Goal: Task Accomplishment & Management: Use online tool/utility

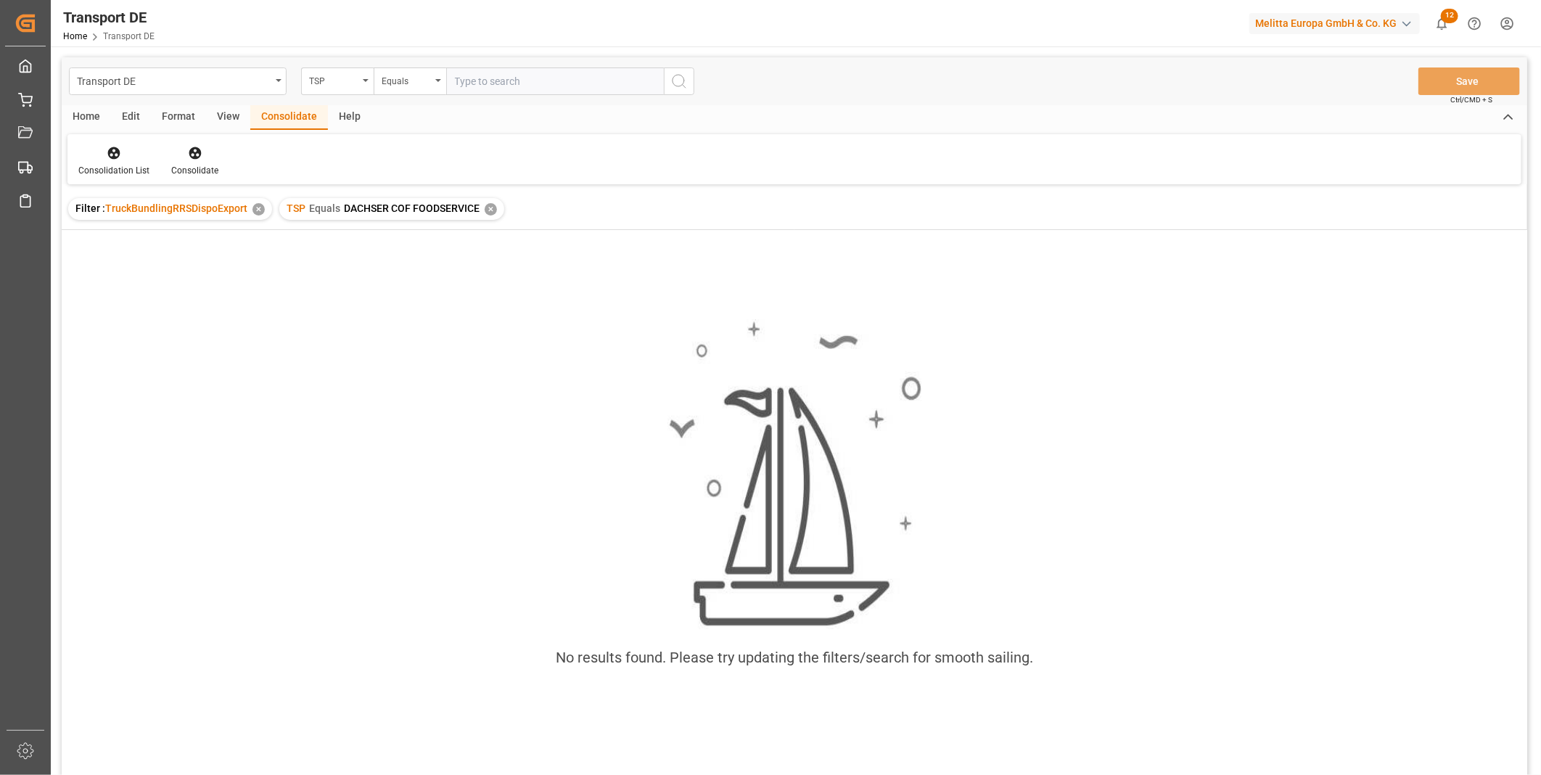
click at [482, 205] on div "TSP Equals DACHSER COF FOODSERVICE ✕" at bounding box center [391, 209] width 225 height 22
click at [487, 206] on div "✕" at bounding box center [491, 209] width 12 height 12
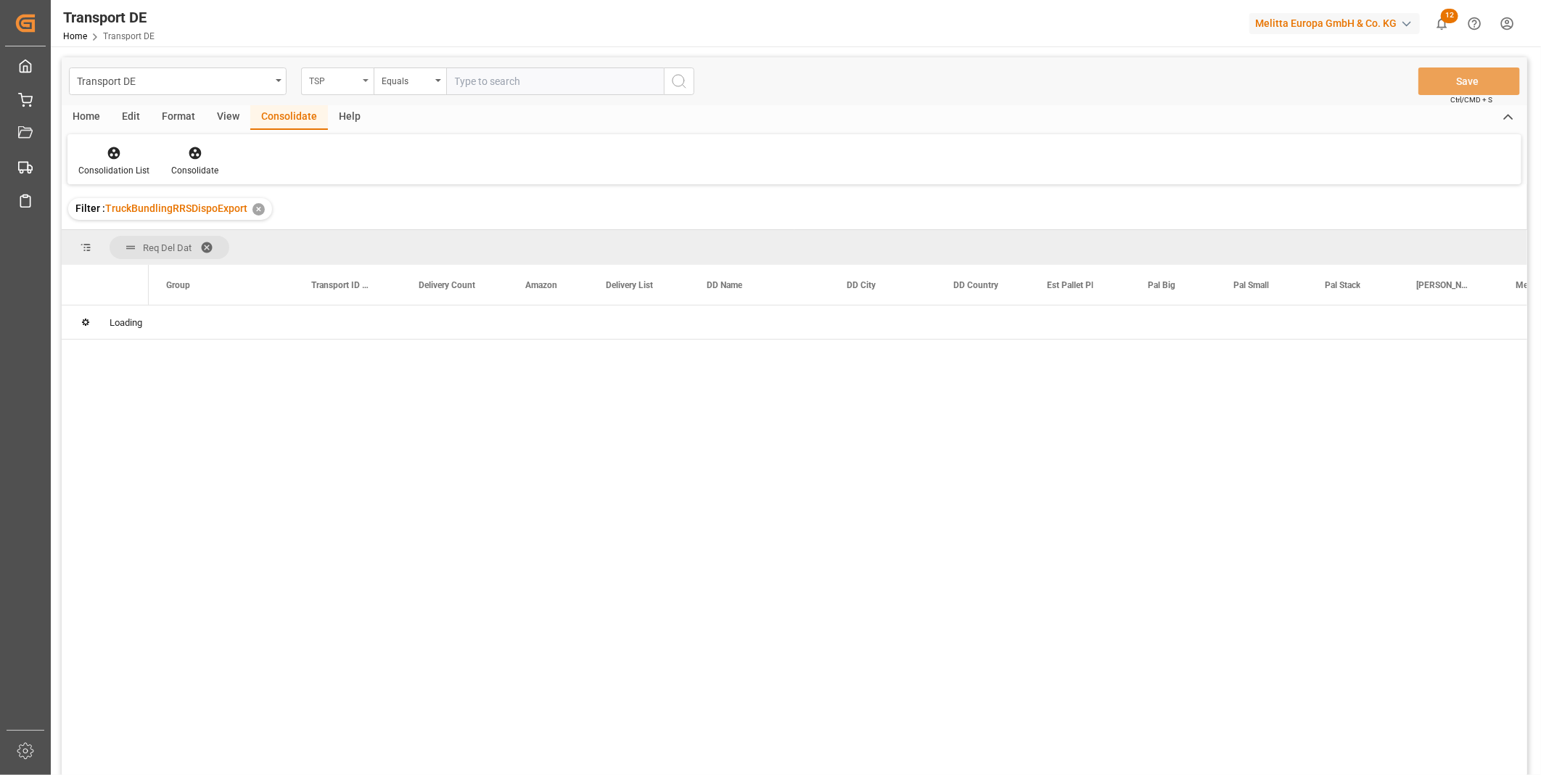
click at [345, 94] on div "TSP" at bounding box center [337, 81] width 73 height 28
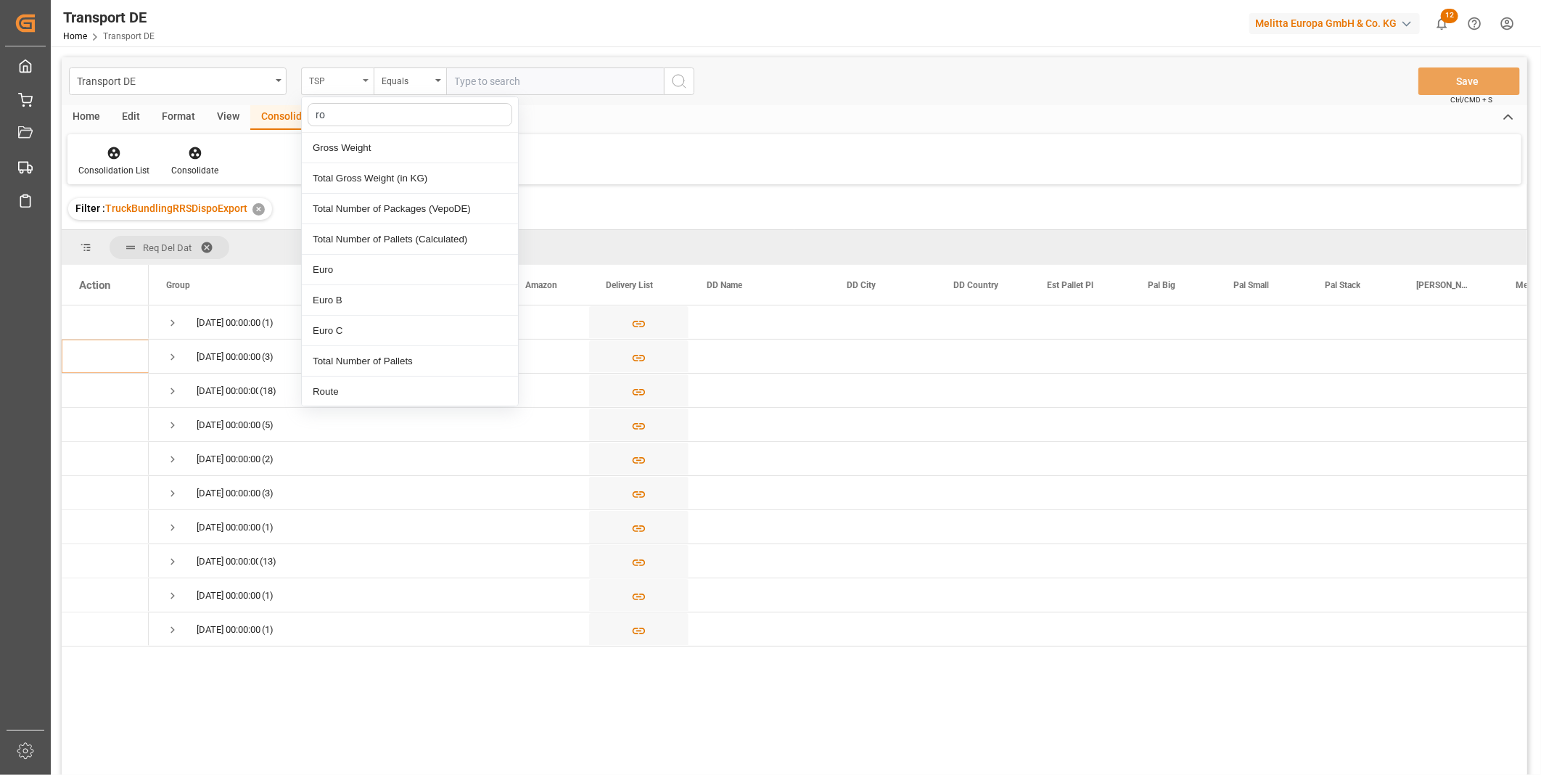
type input "rou"
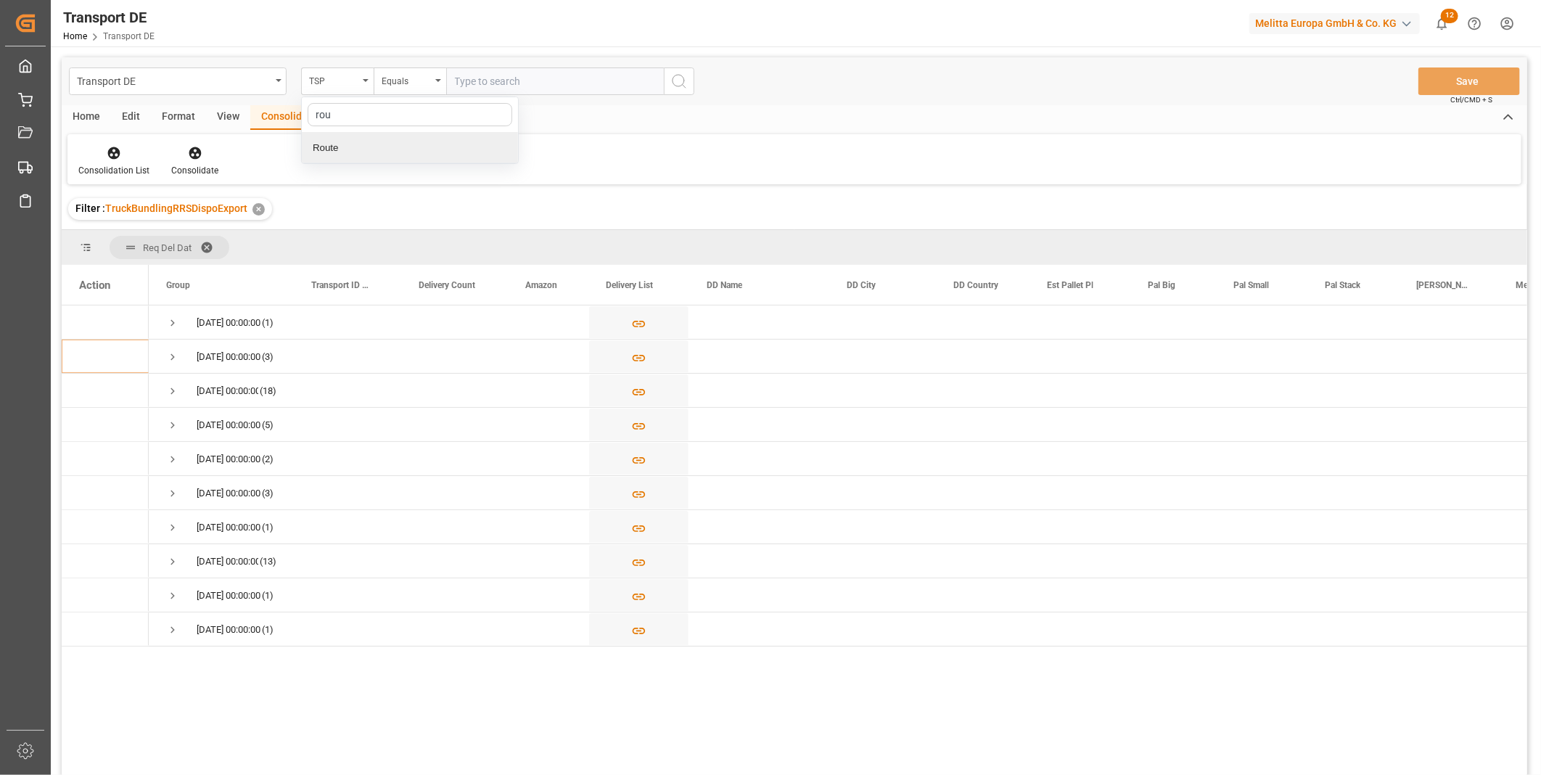
click at [332, 152] on div "Route" at bounding box center [410, 148] width 216 height 30
click at [418, 84] on div "Equals" at bounding box center [406, 79] width 49 height 17
click at [430, 238] on div "Starts with" at bounding box center [482, 239] width 216 height 30
type input "fr"
click at [683, 82] on icon "search button" at bounding box center [679, 81] width 17 height 17
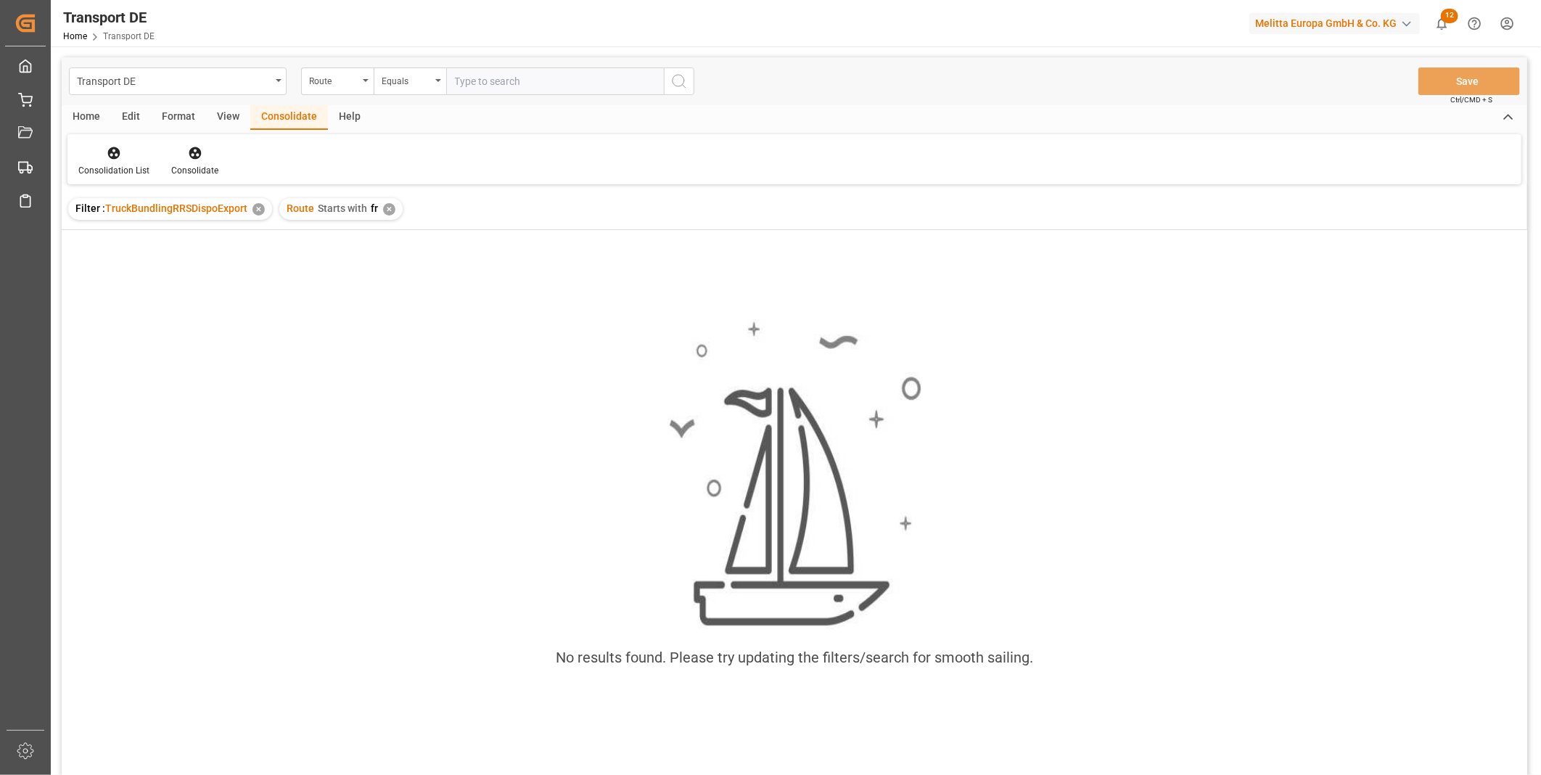
click at [390, 213] on div "✕" at bounding box center [389, 209] width 12 height 12
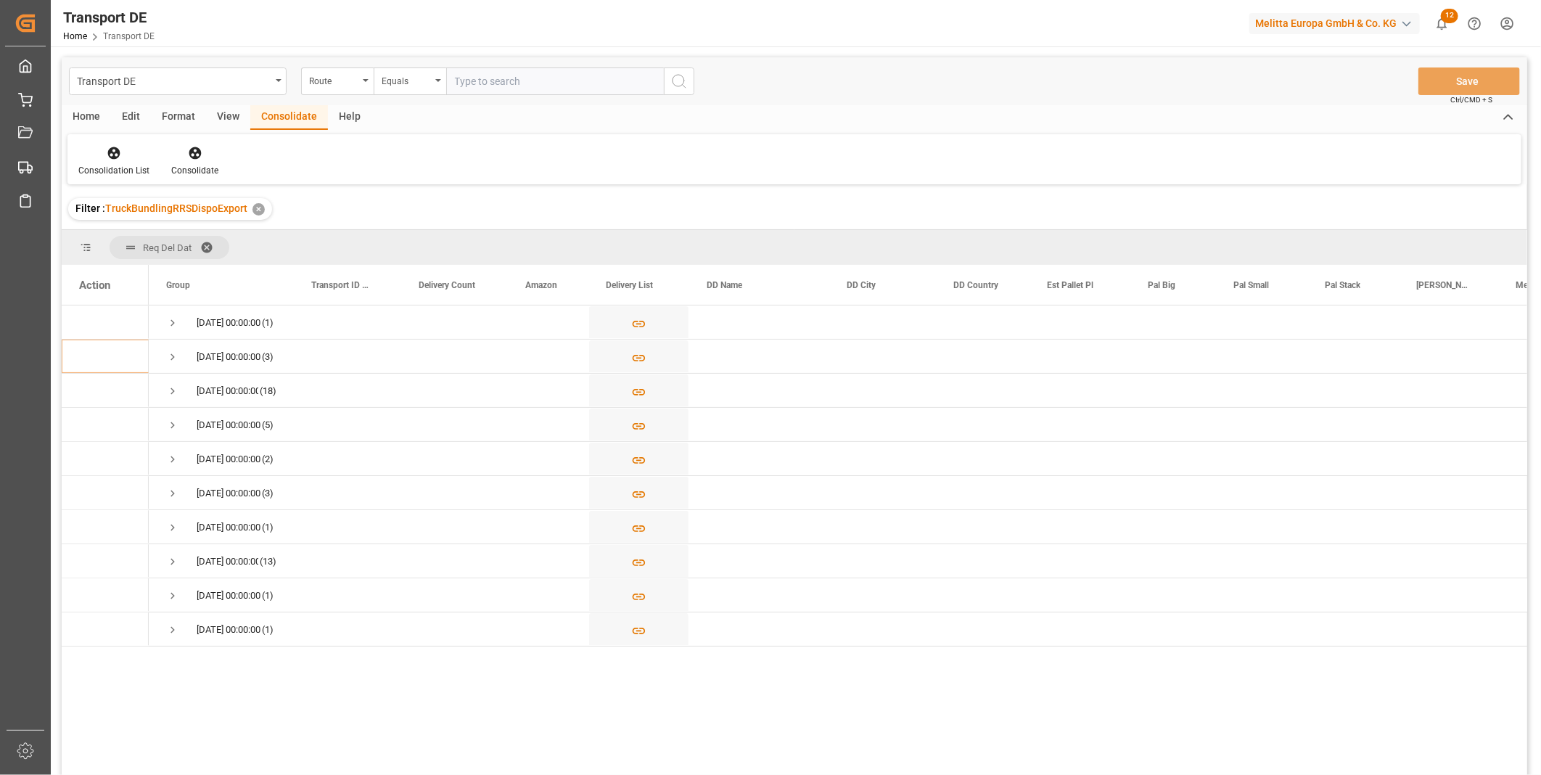
click at [489, 91] on input "text" at bounding box center [555, 81] width 218 height 28
type input "FR"
click at [684, 87] on line "search button" at bounding box center [684, 86] width 3 height 3
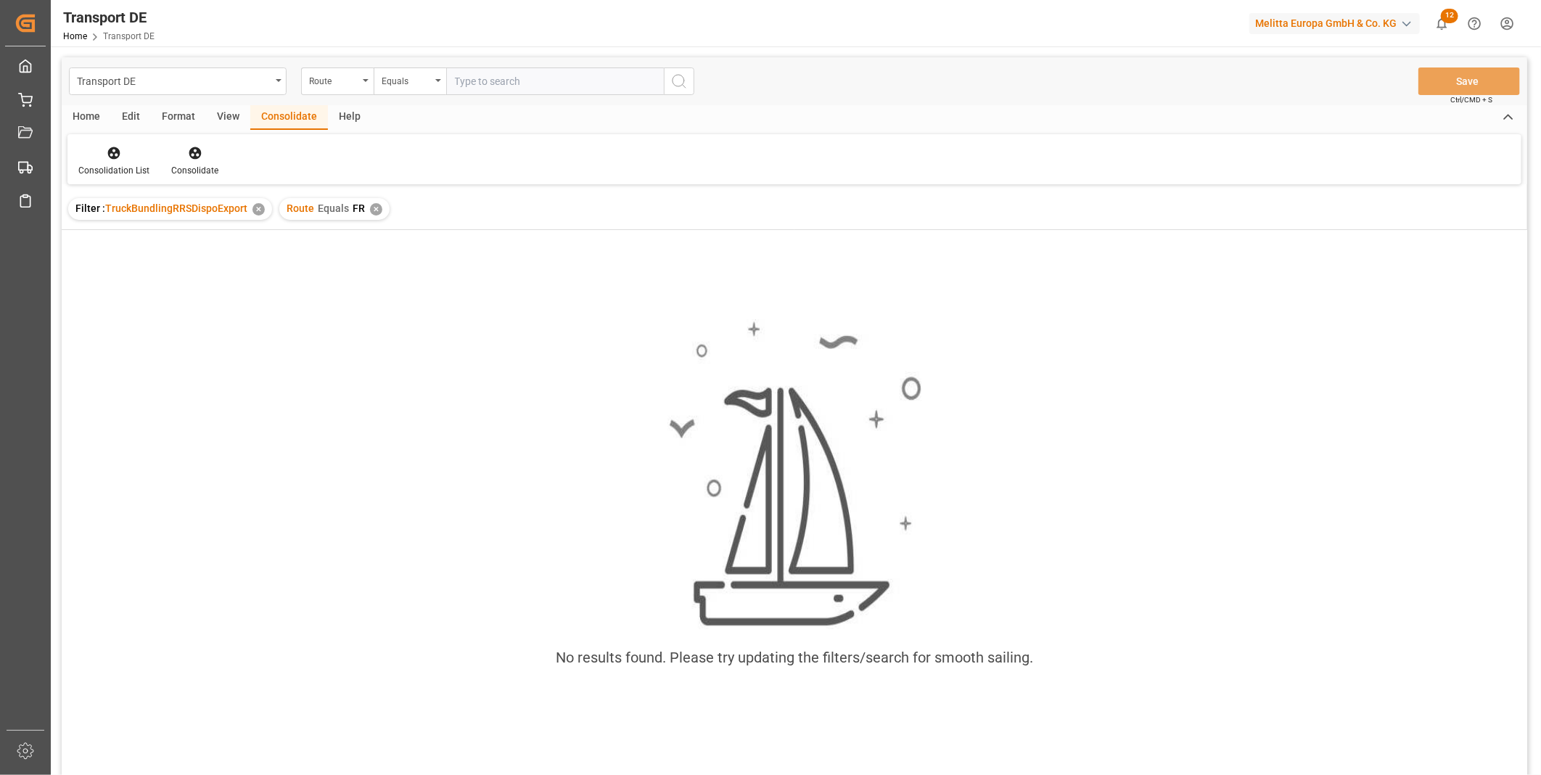
click at [380, 205] on div "Route Equals FR ✕" at bounding box center [334, 209] width 110 height 22
click at [386, 208] on div "Filter : TruckBundlingRRSDispoExport ✕ Route Equals FR ✕" at bounding box center [795, 209] width 1466 height 41
click at [380, 208] on div "Route Equals FR ✕" at bounding box center [334, 209] width 110 height 22
click at [374, 208] on div "✕" at bounding box center [376, 209] width 12 height 12
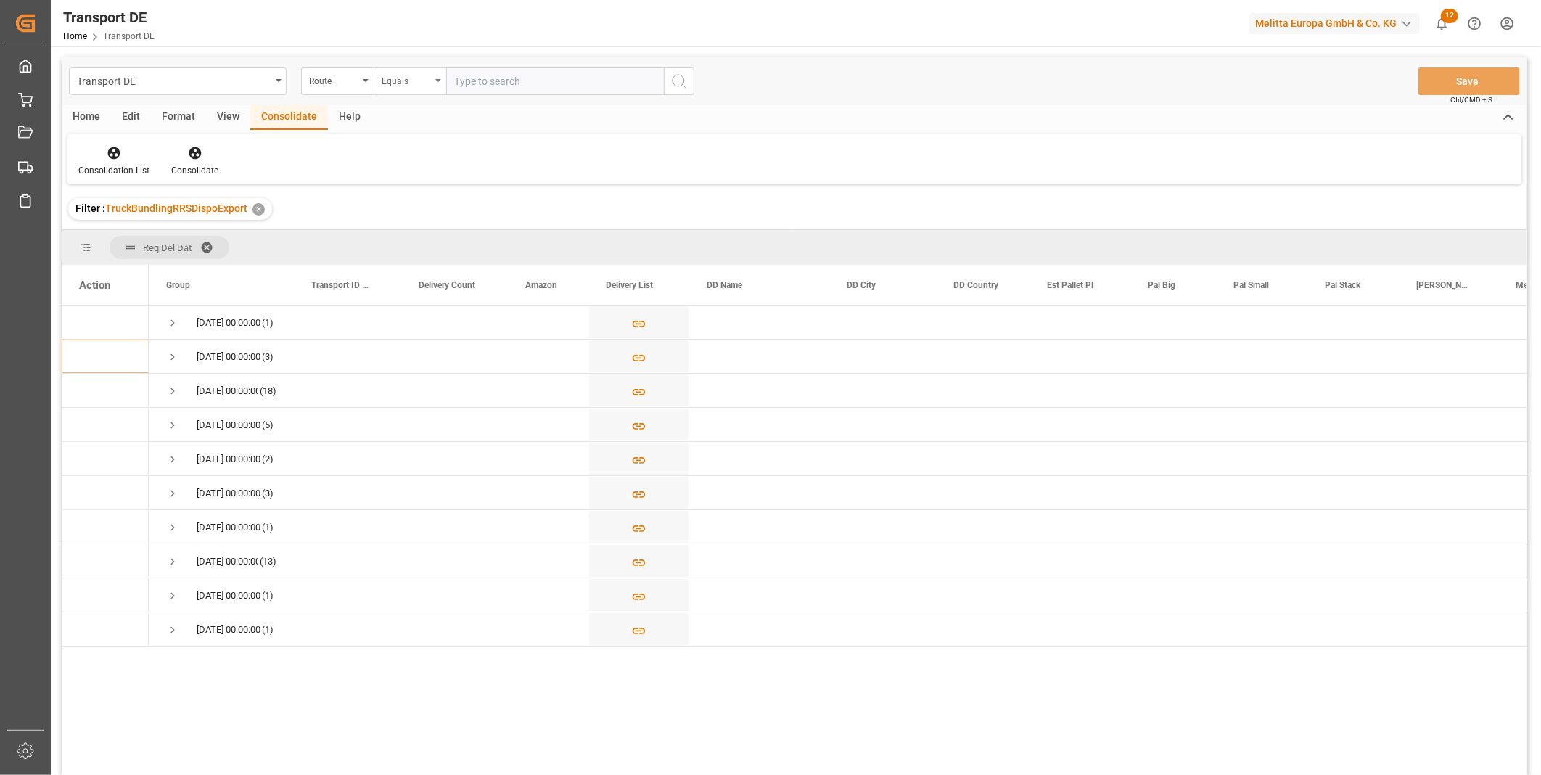
click at [397, 83] on div "Equals" at bounding box center [406, 79] width 49 height 17
click at [423, 231] on div "Starts with" at bounding box center [482, 239] width 216 height 30
type input "FR"
click at [684, 77] on icon "search button" at bounding box center [679, 81] width 17 height 17
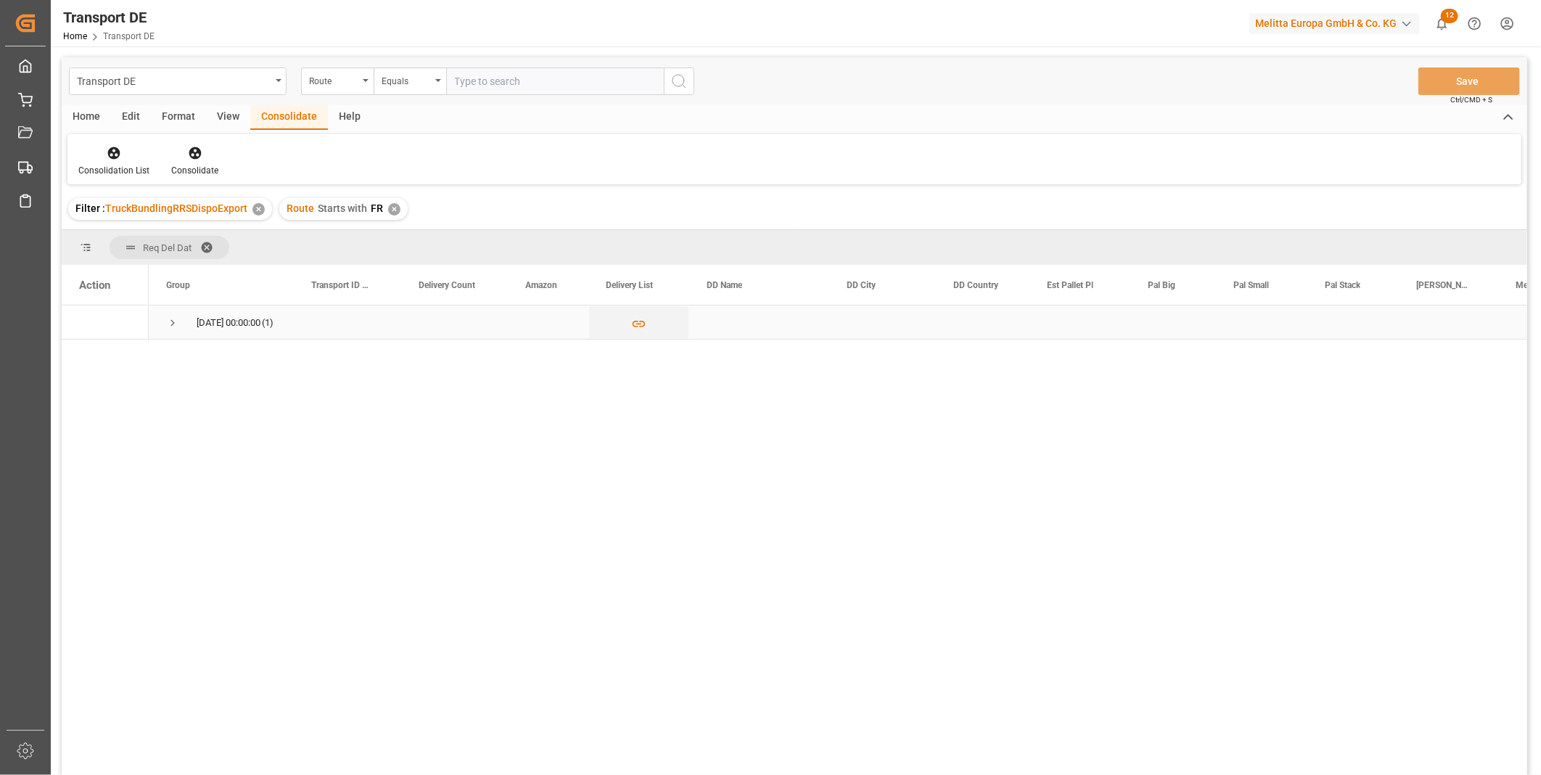
click at [173, 319] on span "Press SPACE to select this row." at bounding box center [172, 322] width 13 height 13
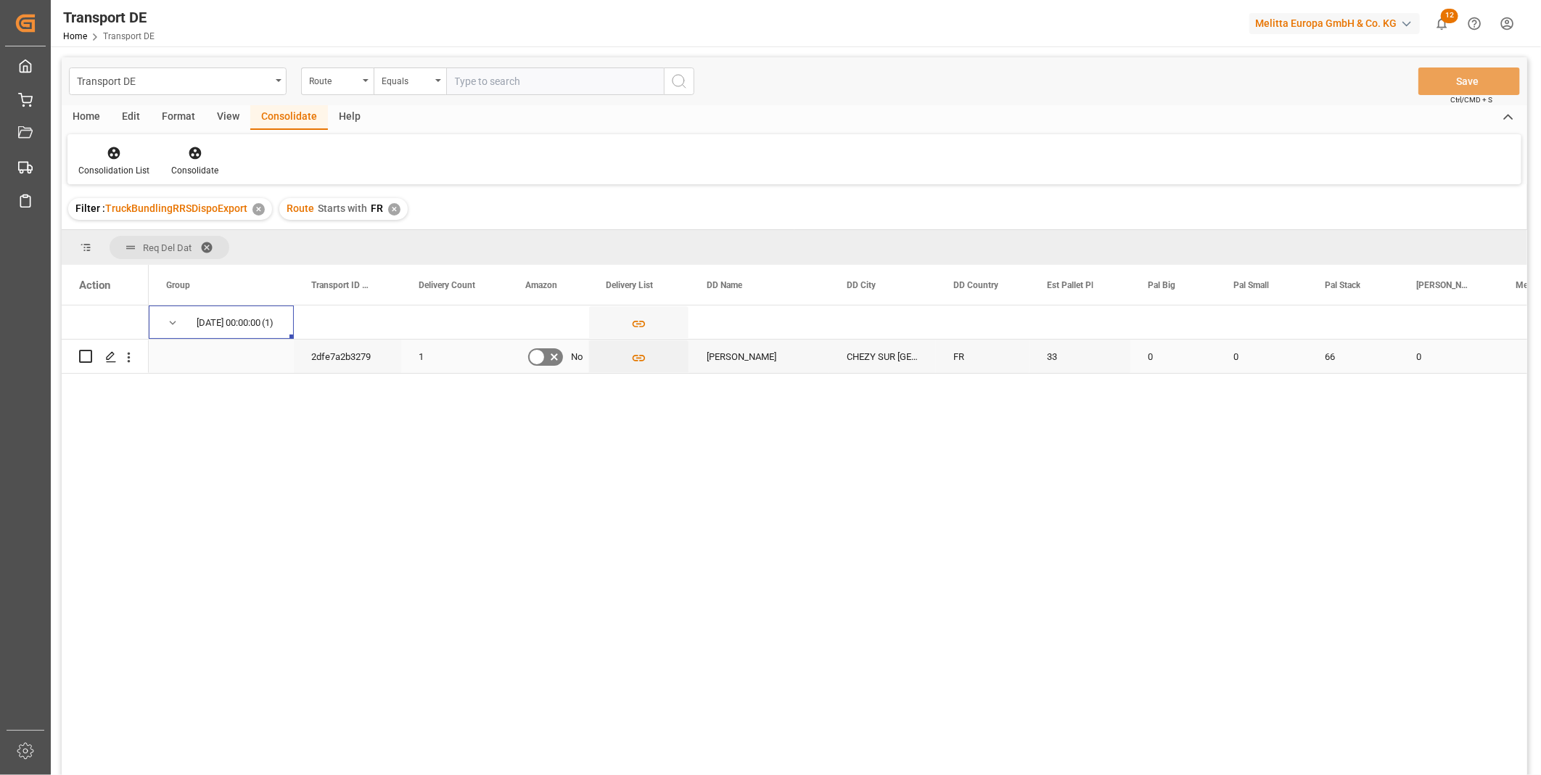
click at [83, 358] on input "Press Space to toggle row selection (unchecked)" at bounding box center [85, 356] width 13 height 13
checkbox input "true"
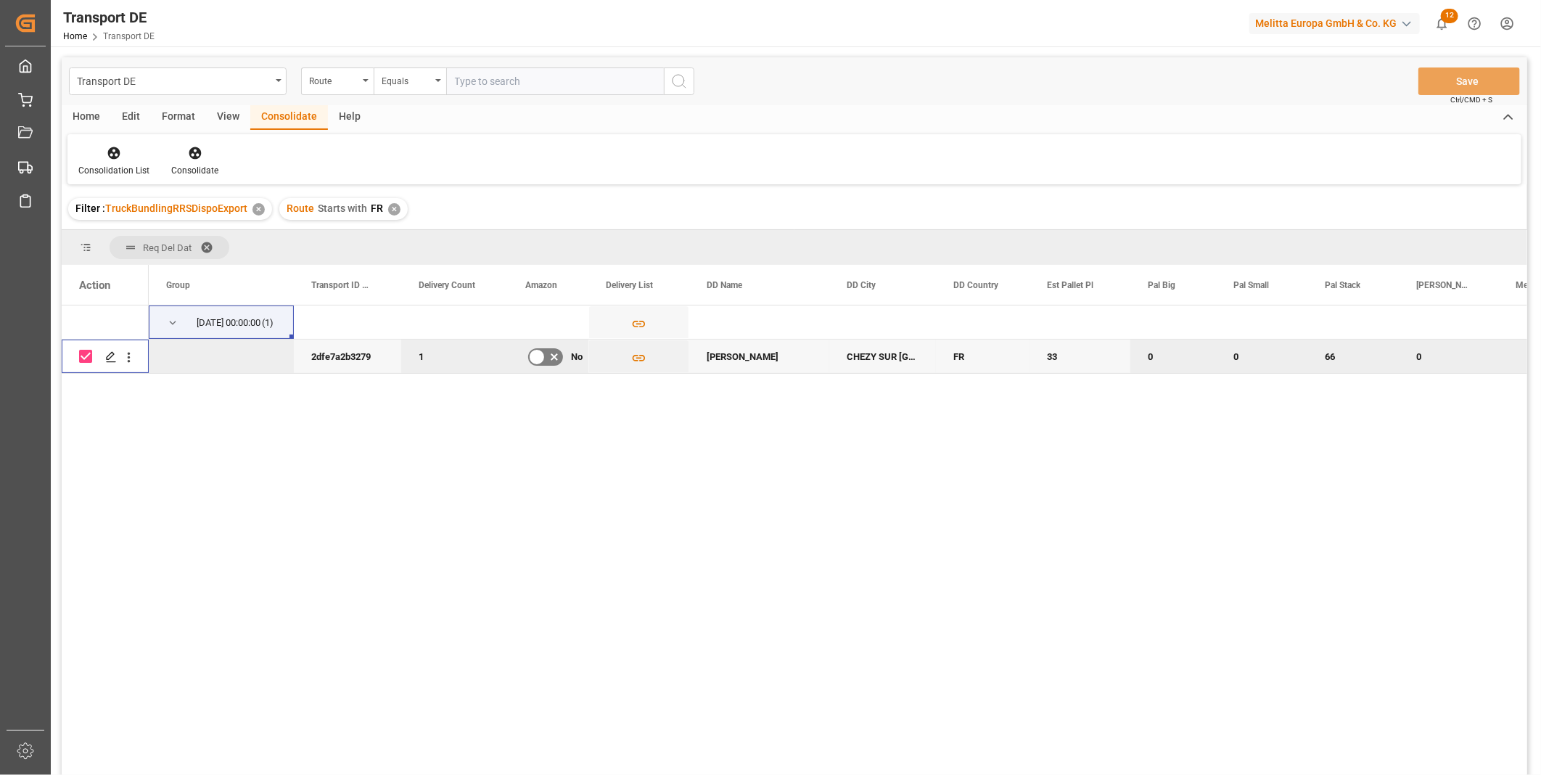
click at [192, 176] on div "Consolidate" at bounding box center [194, 170] width 47 height 13
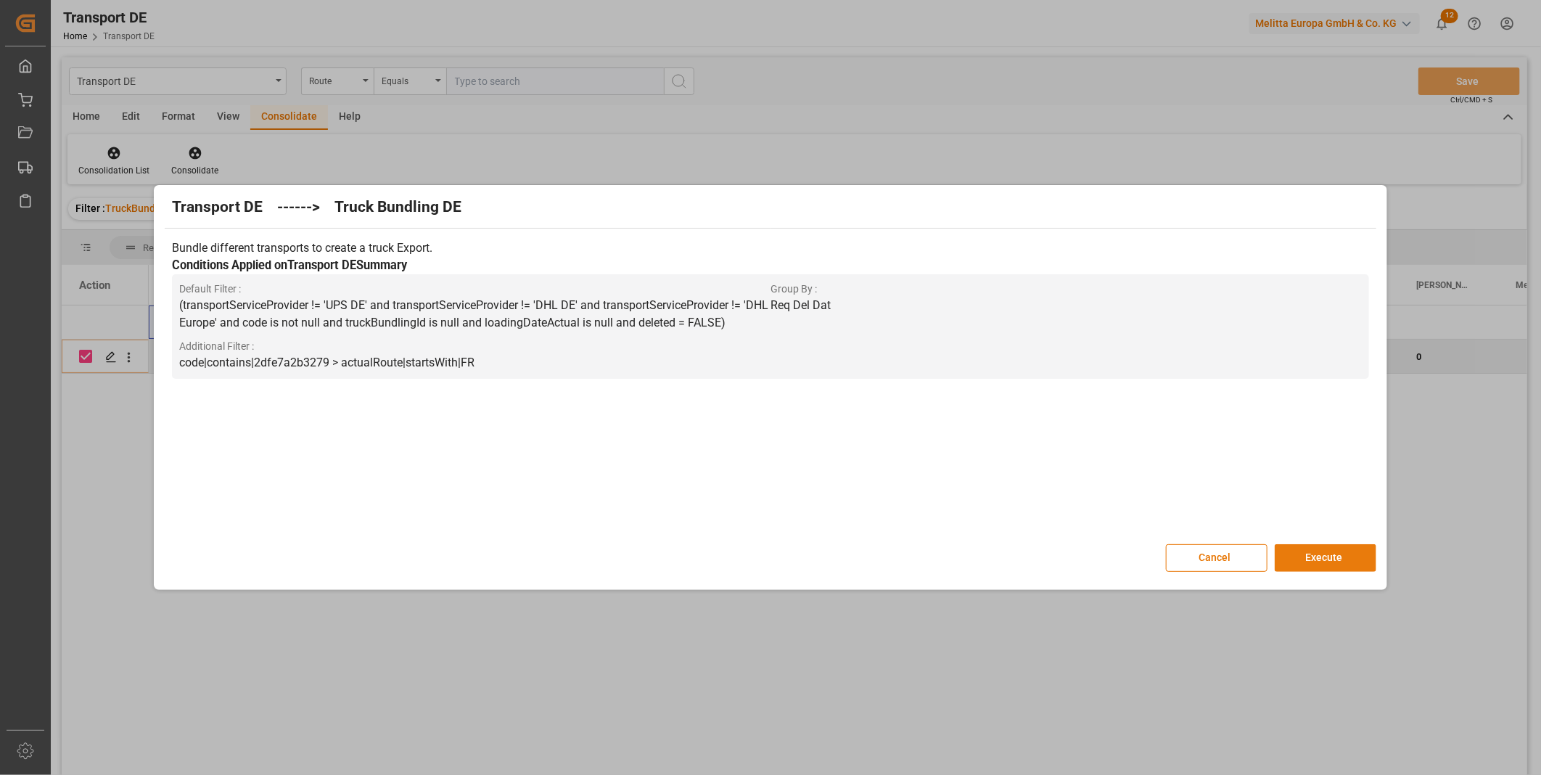
click at [1297, 544] on button "Execute" at bounding box center [1326, 558] width 102 height 28
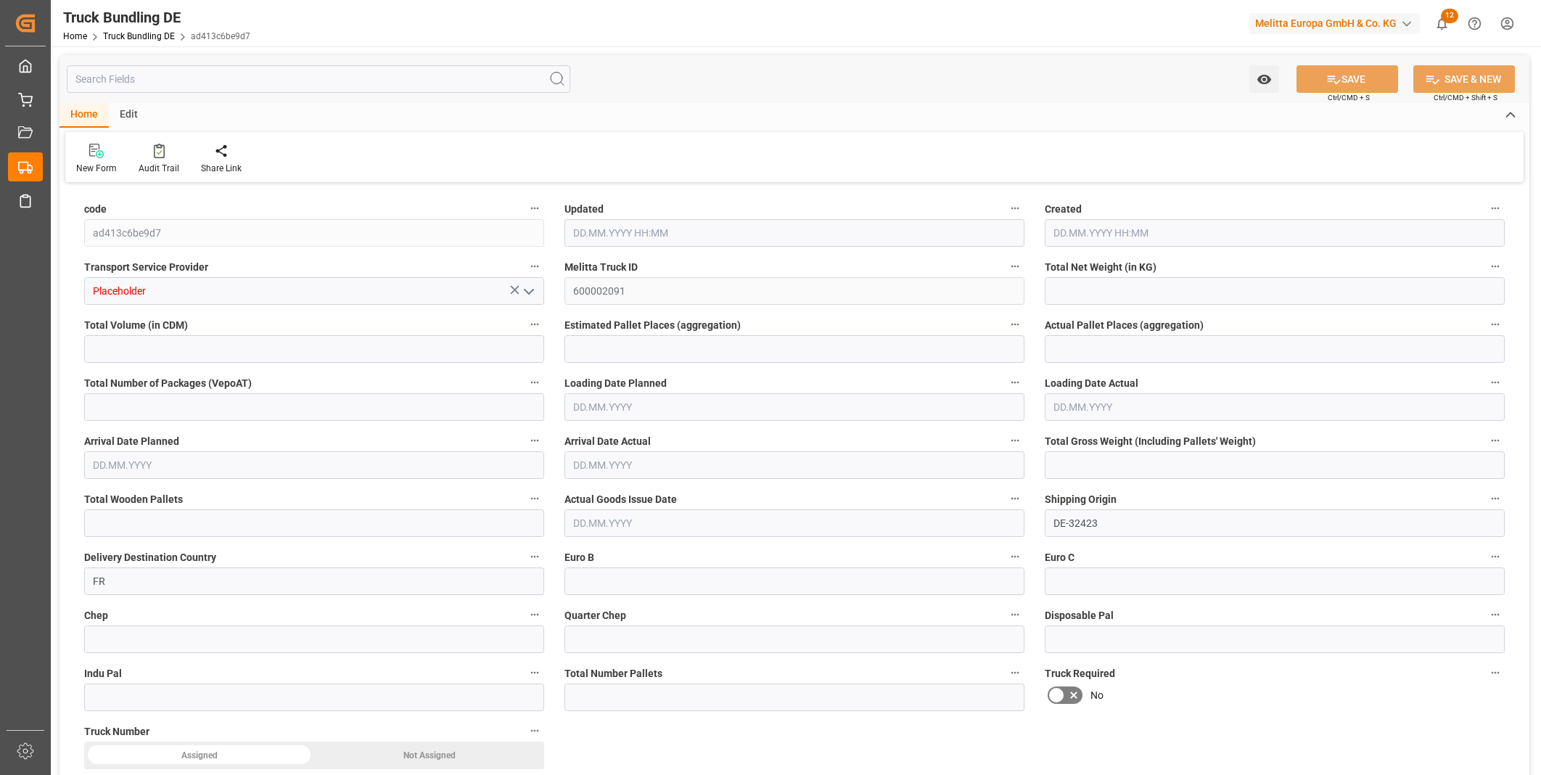
type input "5512.32"
type input "54362.88"
type input "33"
type input "0"
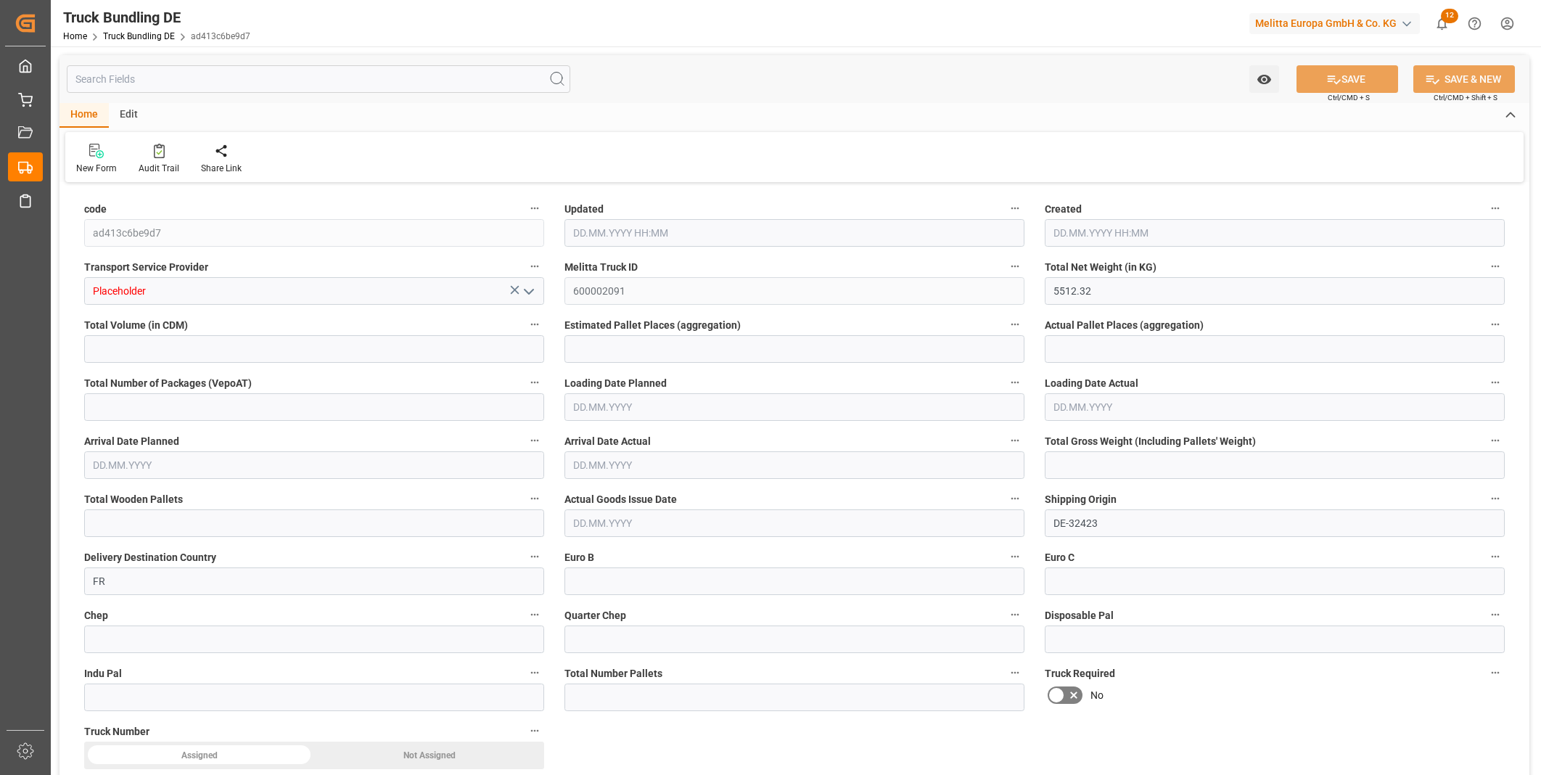
type input "8580"
type input "66"
type input "0"
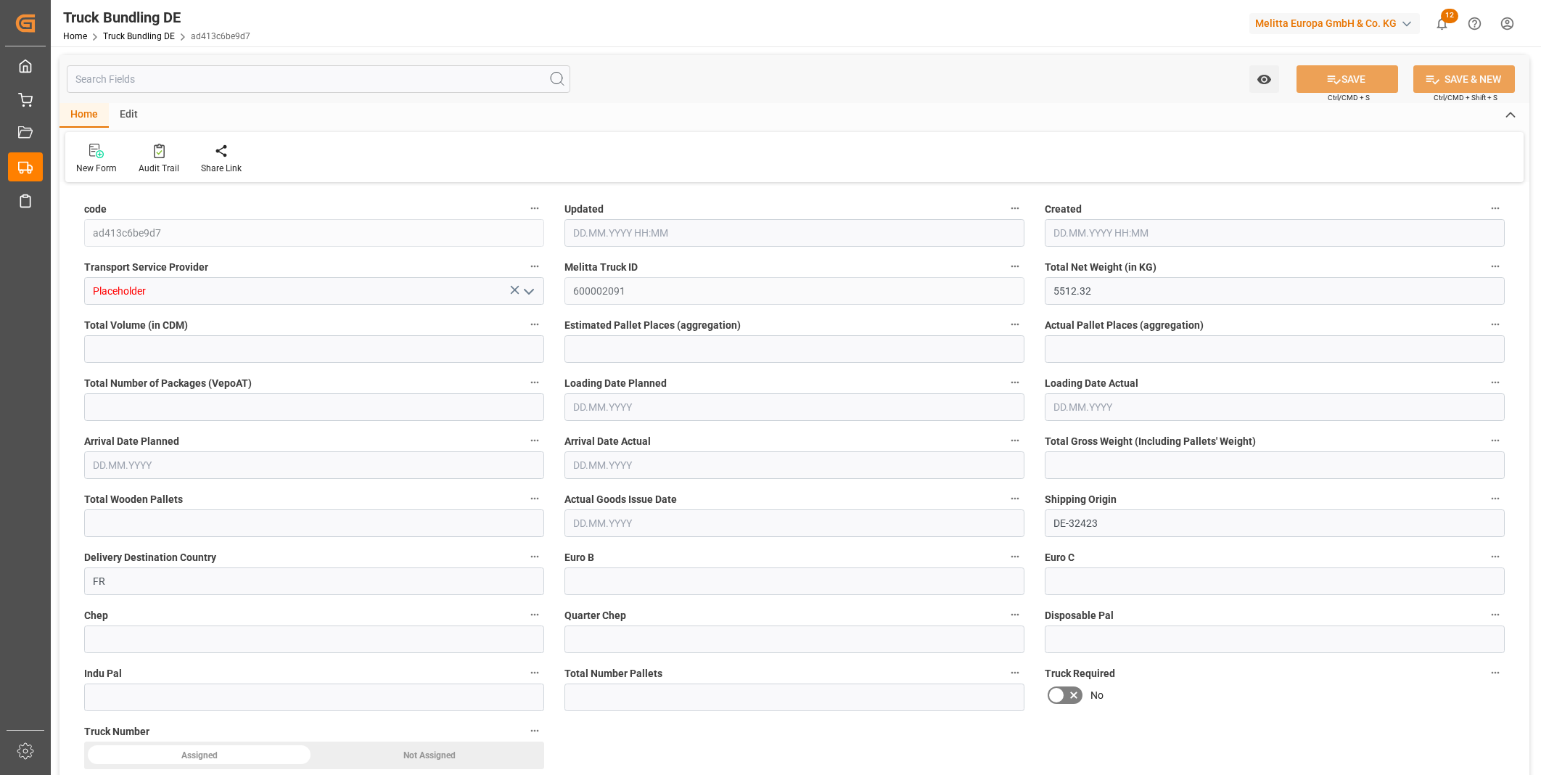
type input "0"
type input "[DATE] 10:31"
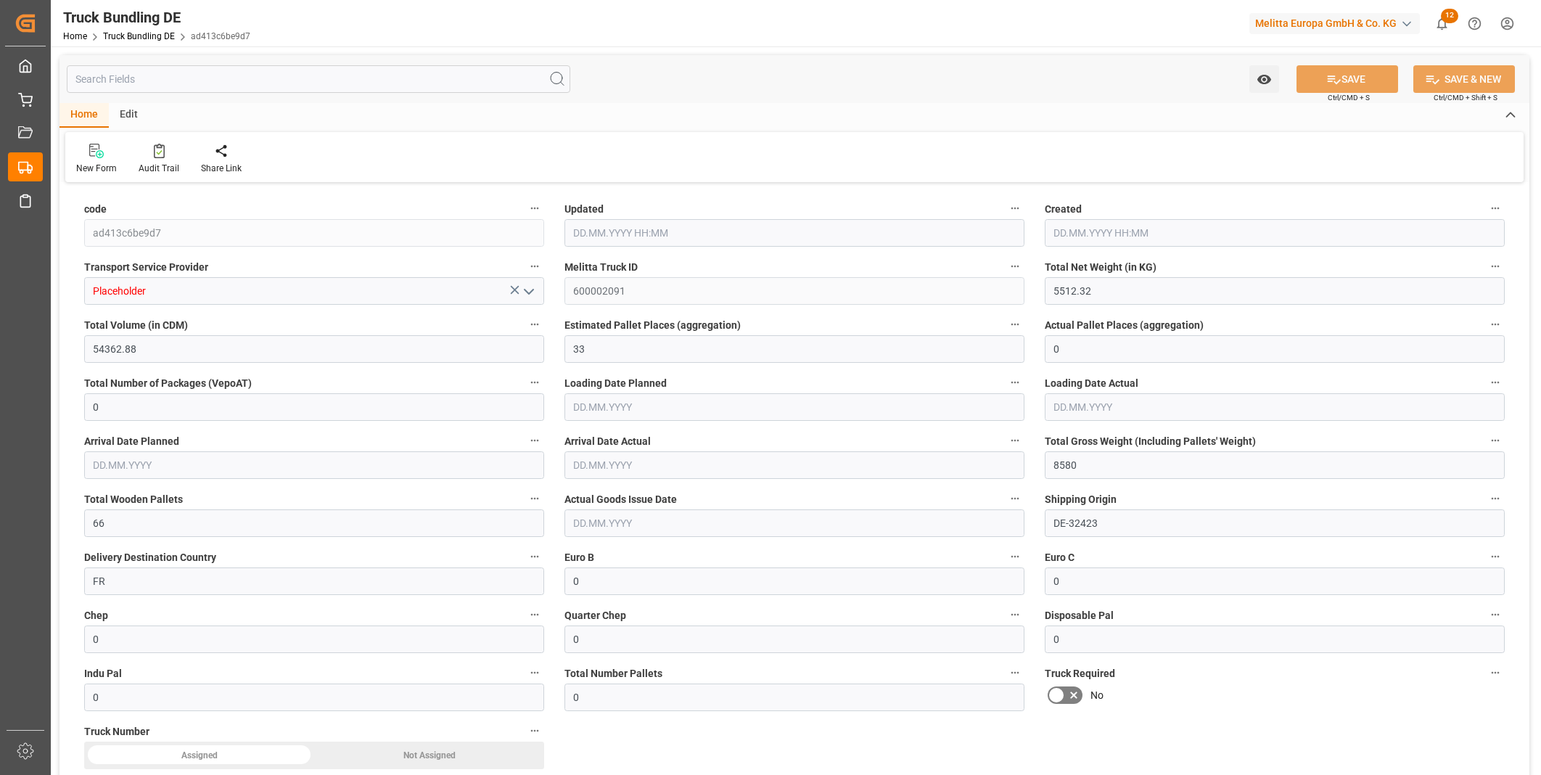
type input "[DATE] 10:31"
type input "[DATE]"
